Goal: Information Seeking & Learning: Learn about a topic

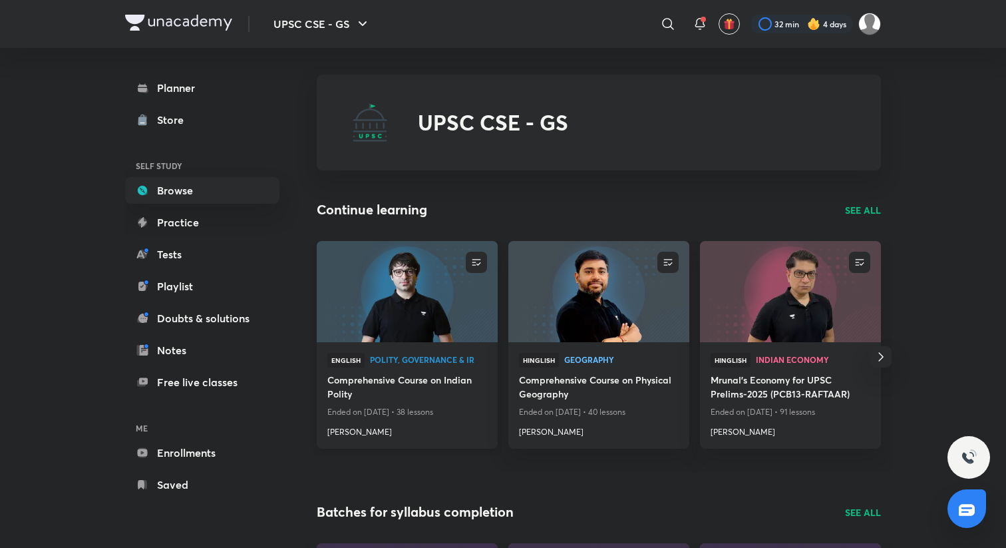
click at [419, 381] on h4 "Comprehensive Course on Indian Polity" at bounding box center [407, 388] width 160 height 31
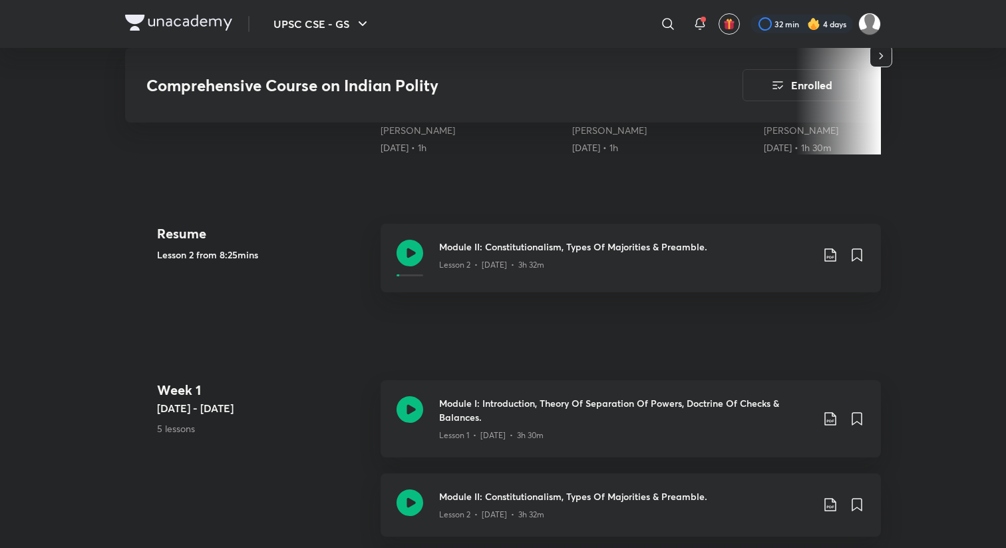
scroll to position [548, 0]
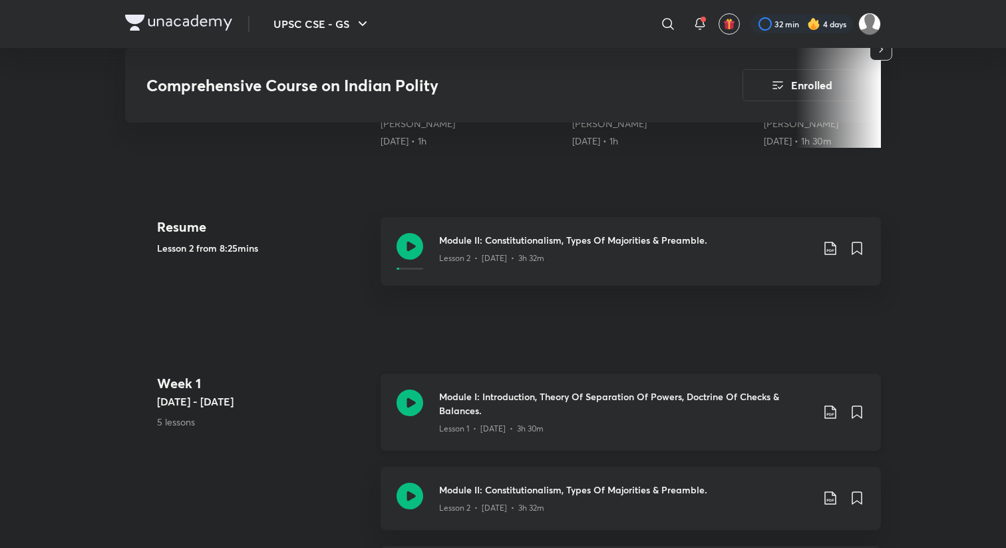
click at [832, 415] on icon at bounding box center [830, 412] width 16 height 16
click at [743, 484] on p "With annotation" at bounding box center [730, 483] width 69 height 14
